Goal: Task Accomplishment & Management: Complete application form

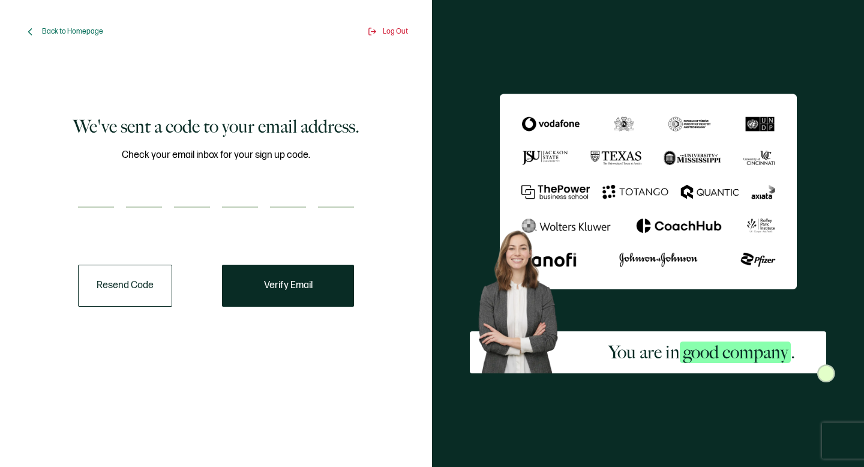
type input "2"
type input "9"
type input "4"
type input "3"
type input "8"
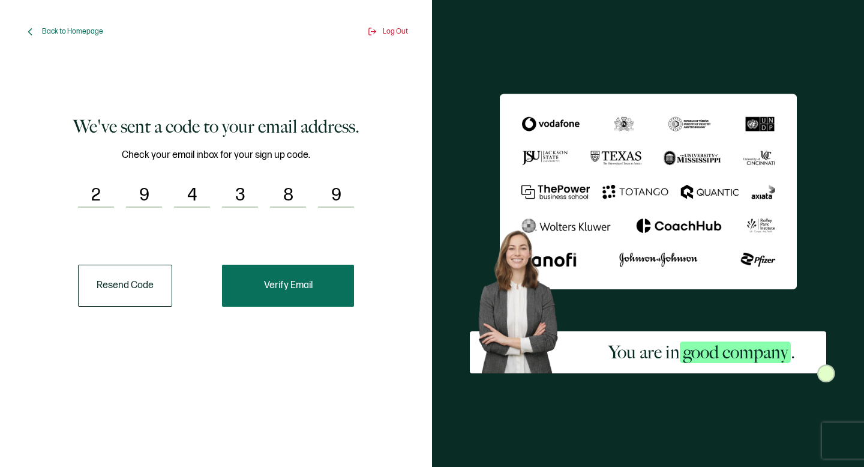
type input "9"
click at [291, 297] on button "Verify Email" at bounding box center [288, 286] width 132 height 42
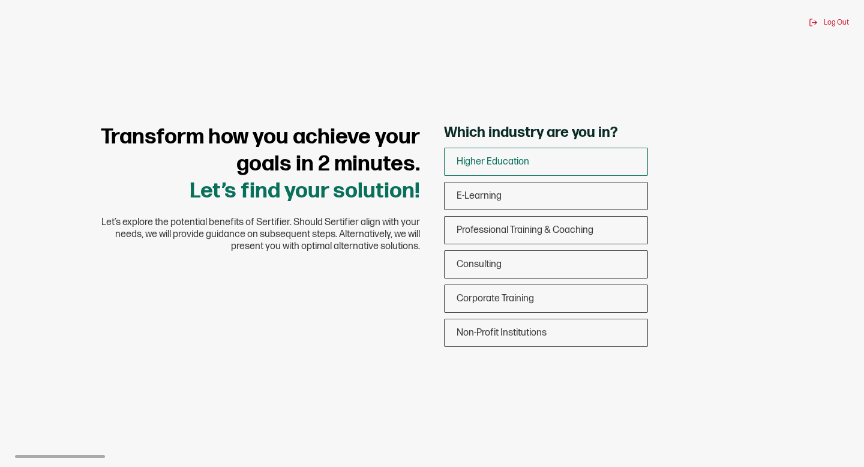
click at [541, 157] on div "Higher Education" at bounding box center [546, 162] width 203 height 28
click at [0, 0] on input "Higher Education" at bounding box center [0, 0] width 0 height 0
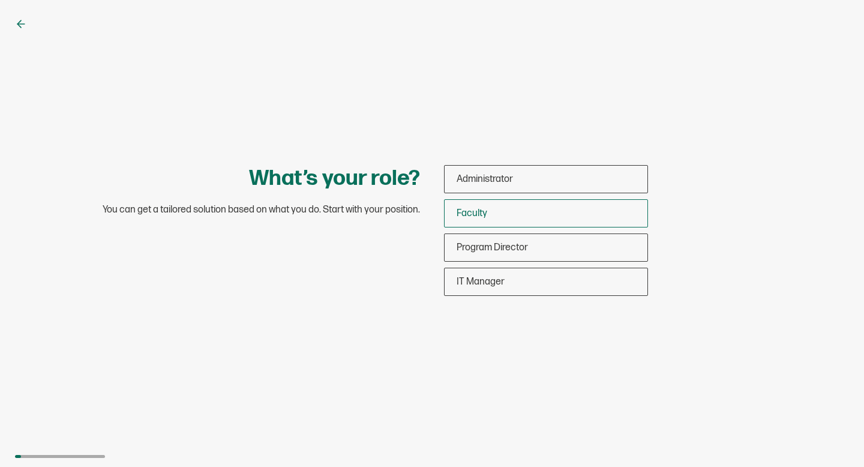
click at [504, 211] on div "Faculty" at bounding box center [546, 213] width 203 height 28
click at [0, 0] on input "Faculty" at bounding box center [0, 0] width 0 height 0
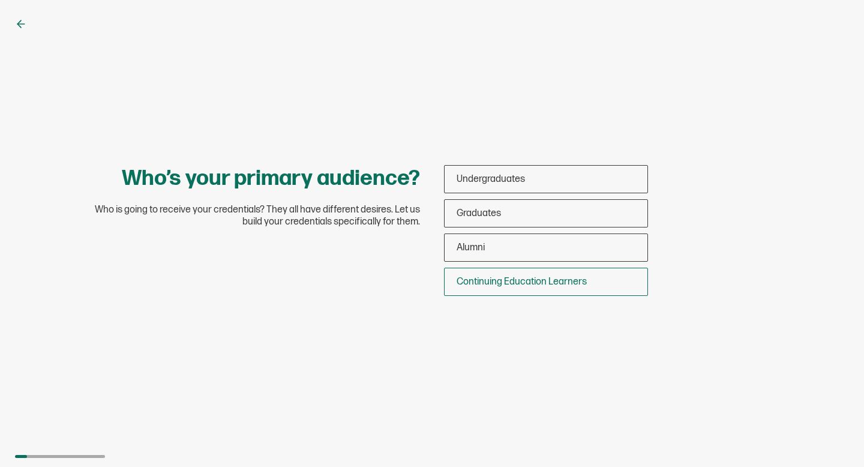
click at [516, 274] on div "Continuing Education Learners" at bounding box center [546, 282] width 203 height 28
click at [0, 0] on input "Continuing Education Learners" at bounding box center [0, 0] width 0 height 0
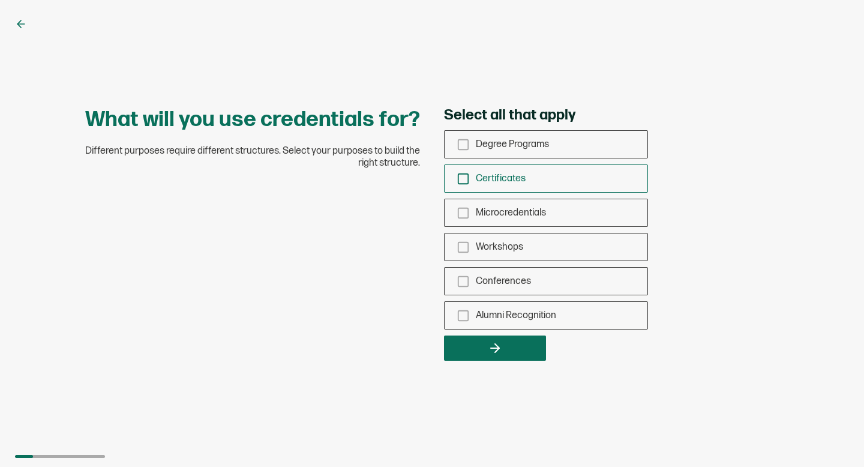
click at [465, 179] on icon "checkbox-group" at bounding box center [463, 178] width 13 height 13
click at [0, 0] on input "Certificates" at bounding box center [0, 0] width 0 height 0
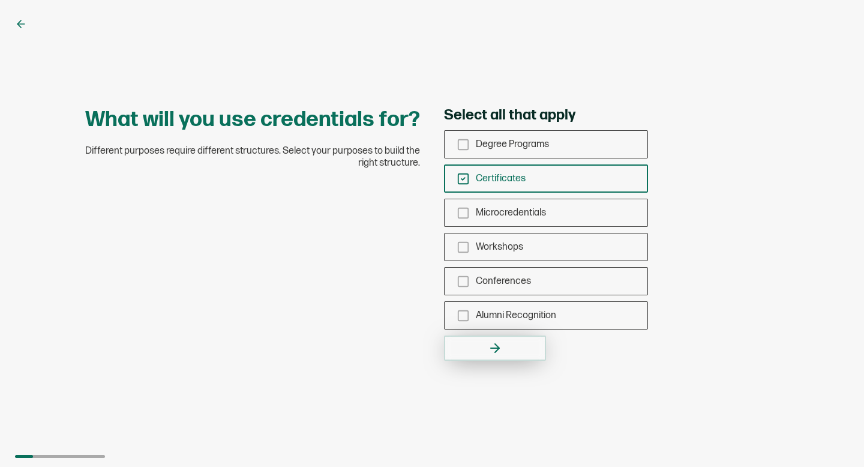
click at [501, 354] on icon "button" at bounding box center [495, 348] width 14 height 14
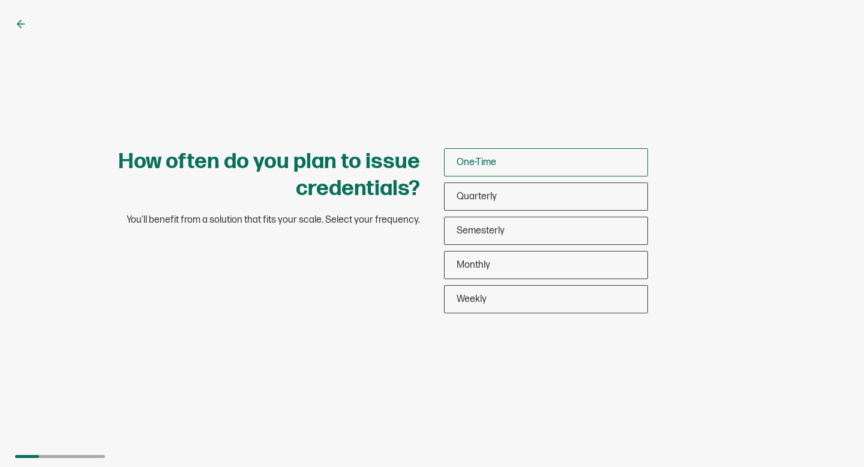
click at [490, 157] on span "One-Time" at bounding box center [477, 162] width 40 height 11
click at [0, 0] on input "One-Time" at bounding box center [0, 0] width 0 height 0
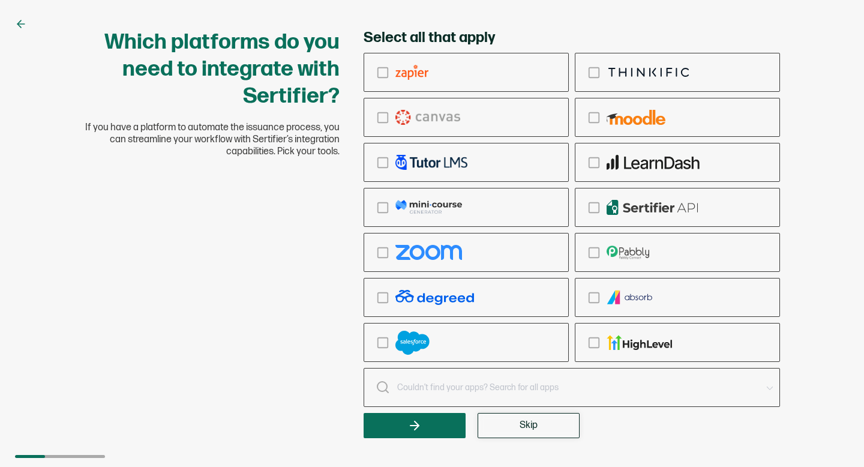
click at [550, 438] on button "Skip" at bounding box center [529, 425] width 102 height 25
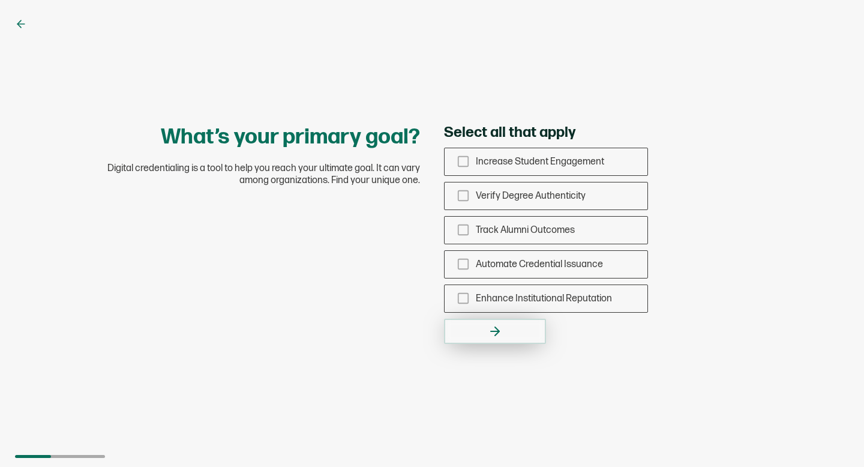
click at [482, 333] on button "button" at bounding box center [495, 331] width 102 height 25
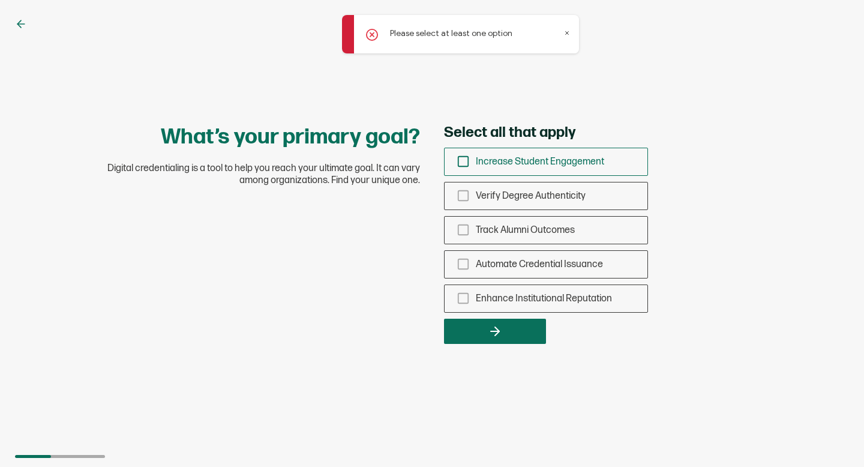
click at [463, 159] on icon "checkbox-group" at bounding box center [463, 161] width 13 height 13
click at [0, 0] on input "Increase Student Engagement" at bounding box center [0, 0] width 0 height 0
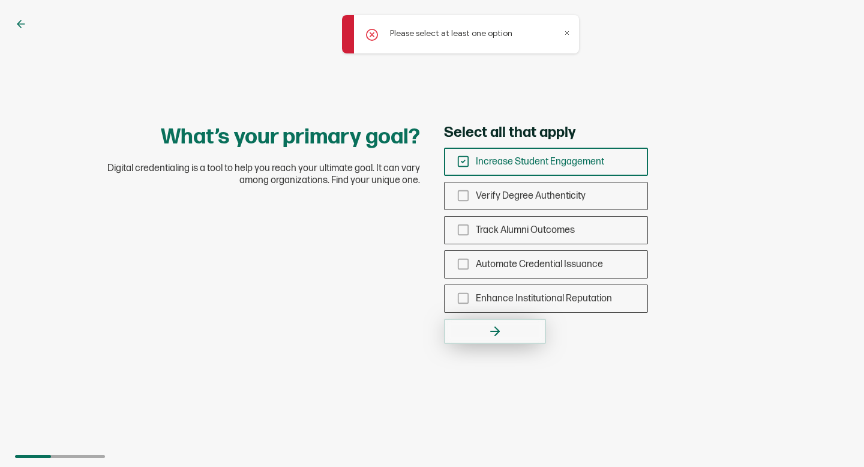
click at [519, 337] on button "button" at bounding box center [495, 331] width 102 height 25
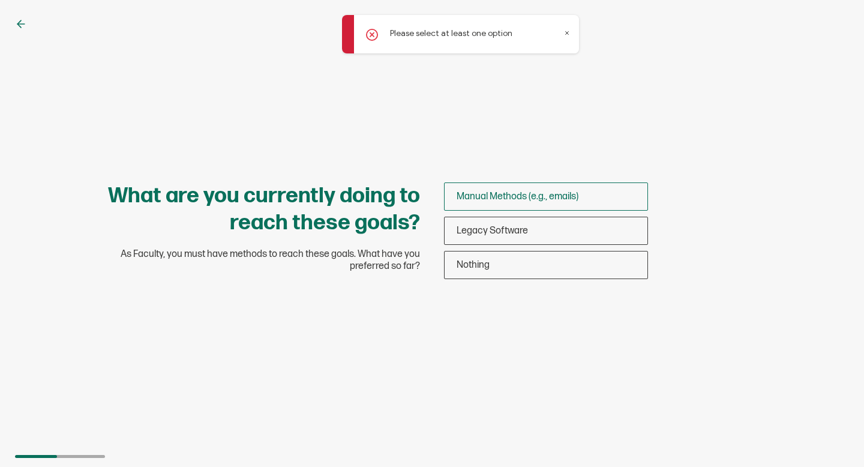
click at [530, 192] on span "Manual Methods (e.g., emails)" at bounding box center [518, 196] width 122 height 11
click at [0, 0] on input "Manual Methods (e.g., emails)" at bounding box center [0, 0] width 0 height 0
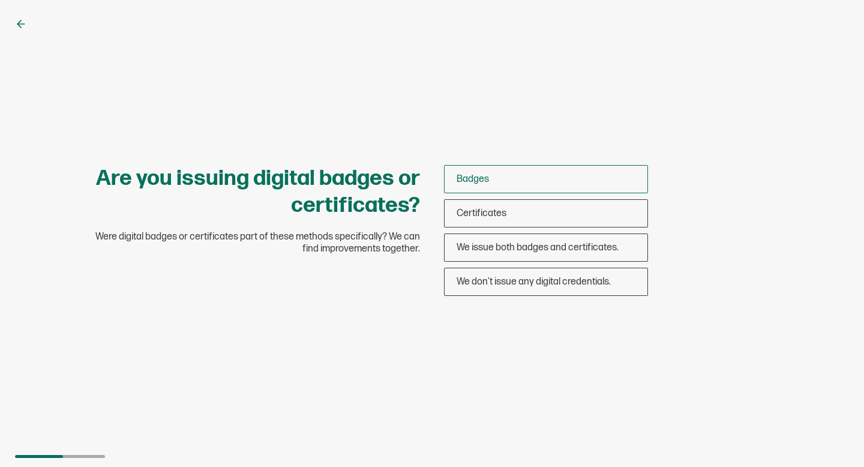
click at [501, 179] on div "Badges" at bounding box center [546, 179] width 203 height 28
click at [0, 0] on input "Badges" at bounding box center [0, 0] width 0 height 0
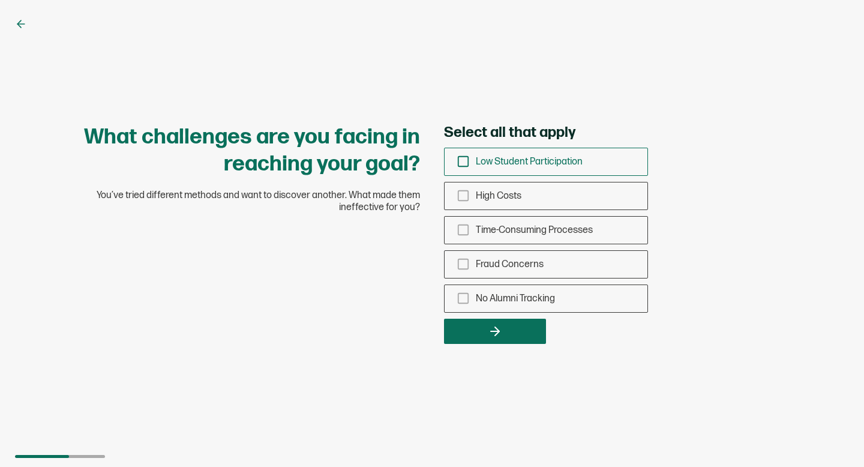
click at [462, 160] on icon "checkbox-group" at bounding box center [463, 161] width 13 height 13
click at [0, 0] on input "Low Student Participation" at bounding box center [0, 0] width 0 height 0
click at [496, 327] on icon "button" at bounding box center [497, 331] width 4 height 8
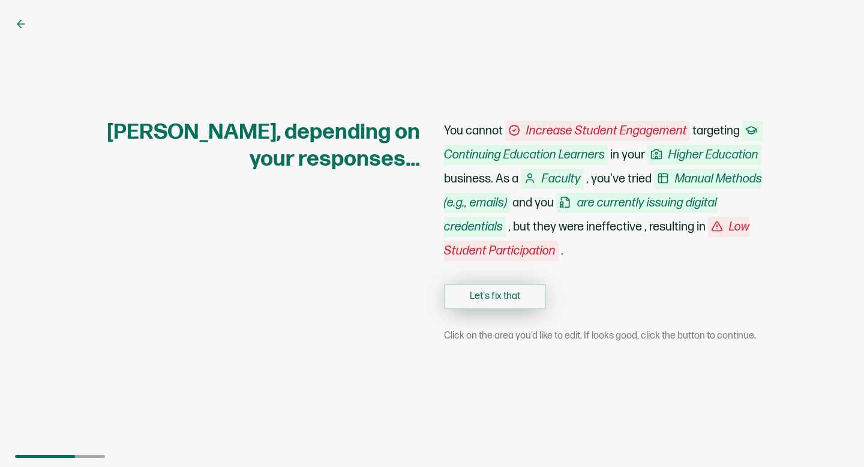
click at [501, 301] on button "Let's fix that" at bounding box center [495, 296] width 102 height 25
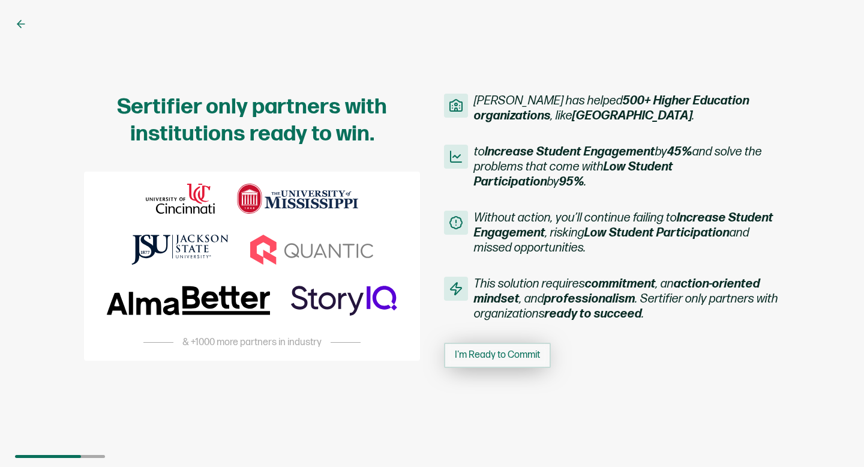
click at [485, 364] on button "I'm Ready to Commit" at bounding box center [497, 355] width 107 height 25
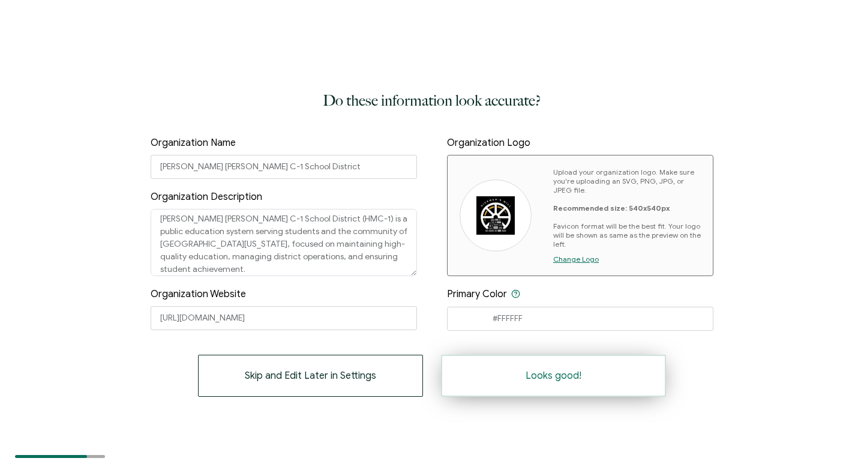
click at [562, 375] on span "Looks good!" at bounding box center [554, 376] width 56 height 10
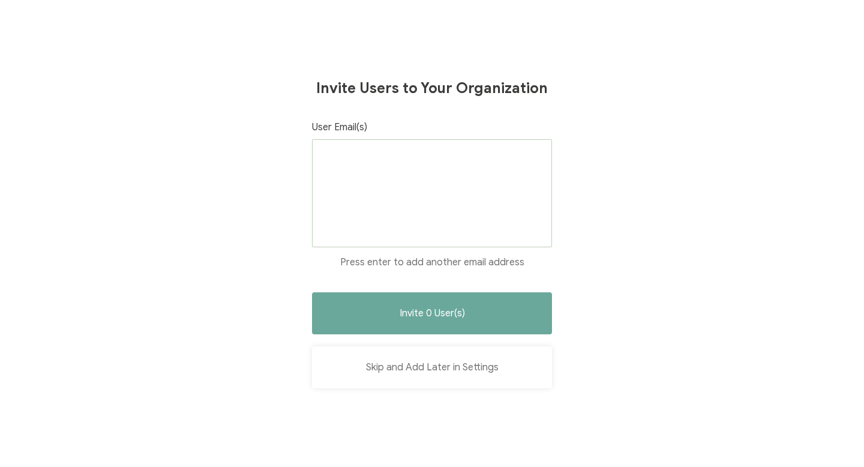
click at [422, 371] on button "Skip and Add Later in Settings" at bounding box center [432, 367] width 240 height 42
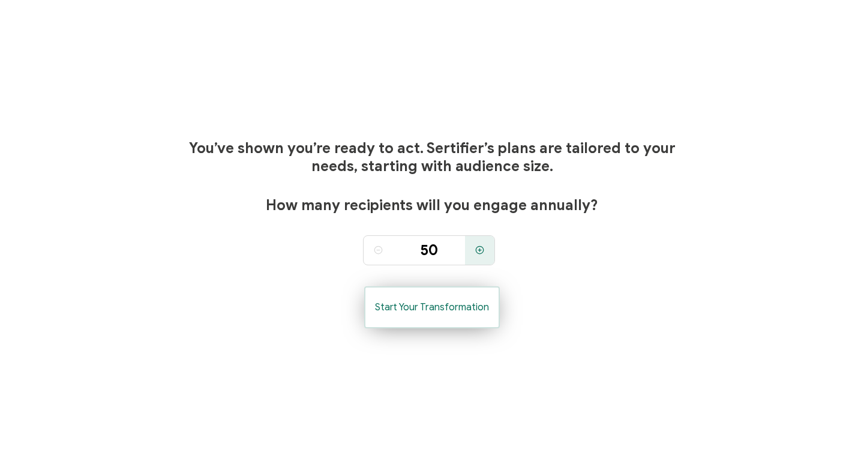
click at [445, 321] on button "Start Your Transformation" at bounding box center [432, 307] width 136 height 42
